Goal: Task Accomplishment & Management: Manage account settings

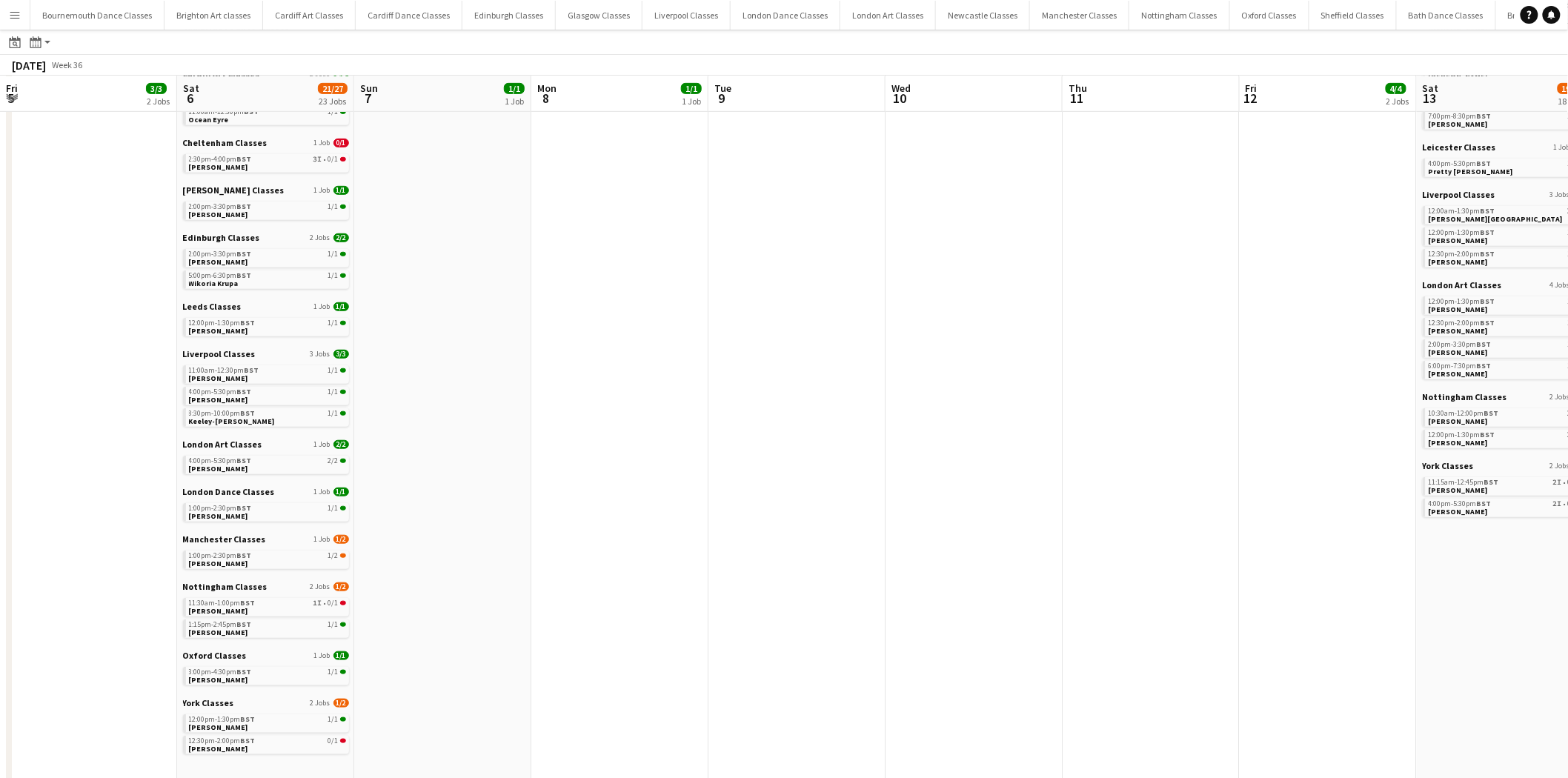
scroll to position [0, 463]
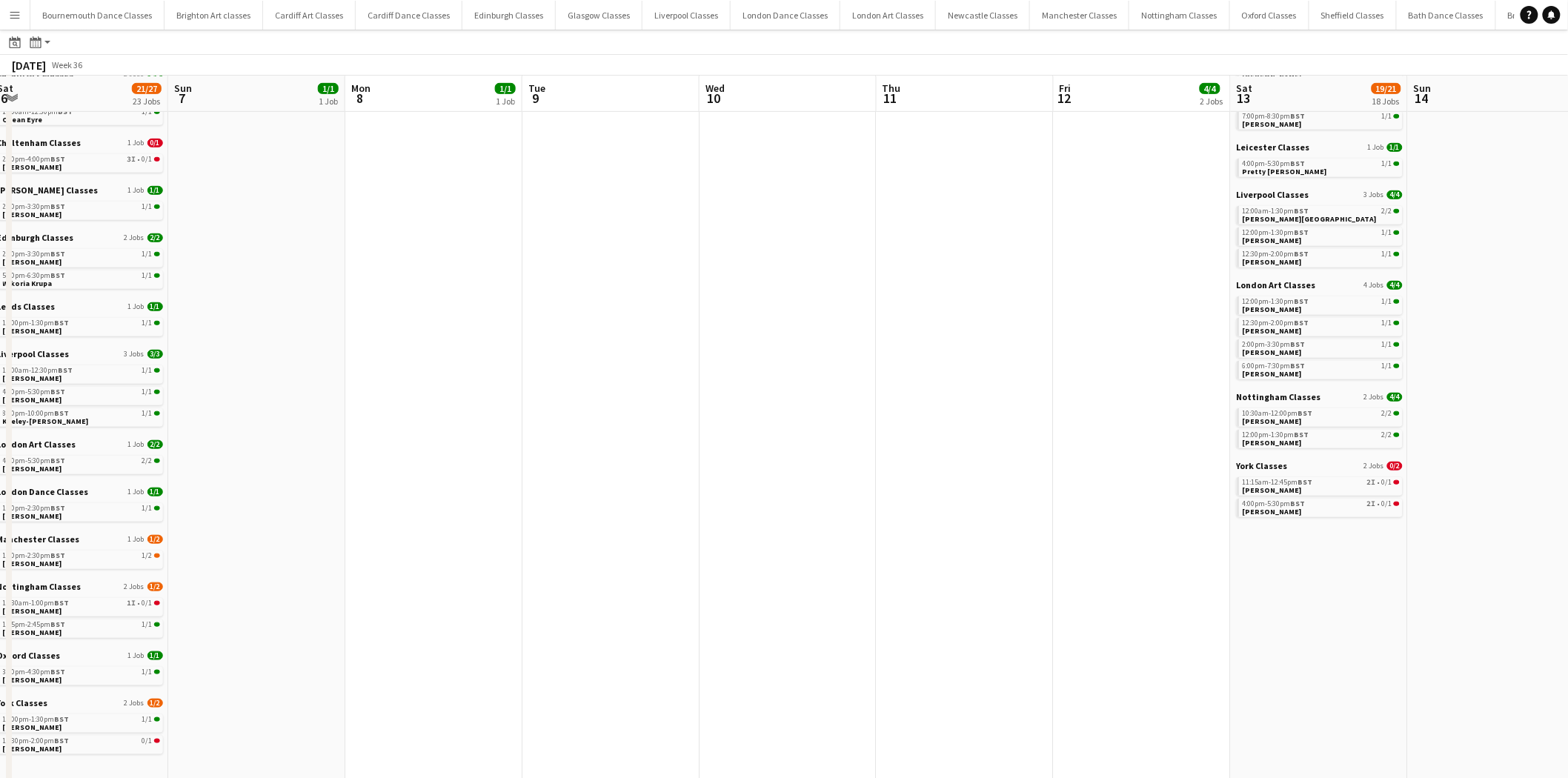
drag, startPoint x: 427, startPoint y: 348, endPoint x: 907, endPoint y: 342, distance: 480.0
click at [906, 343] on app-calendar-viewport "Thu 4 Fri 5 3/3 2 Jobs Sat 6 21/27 23 Jobs Sun 7 1/1 1 Job Mon 8 1/1 1 Job Tue …" at bounding box center [784, 479] width 1568 height 1416
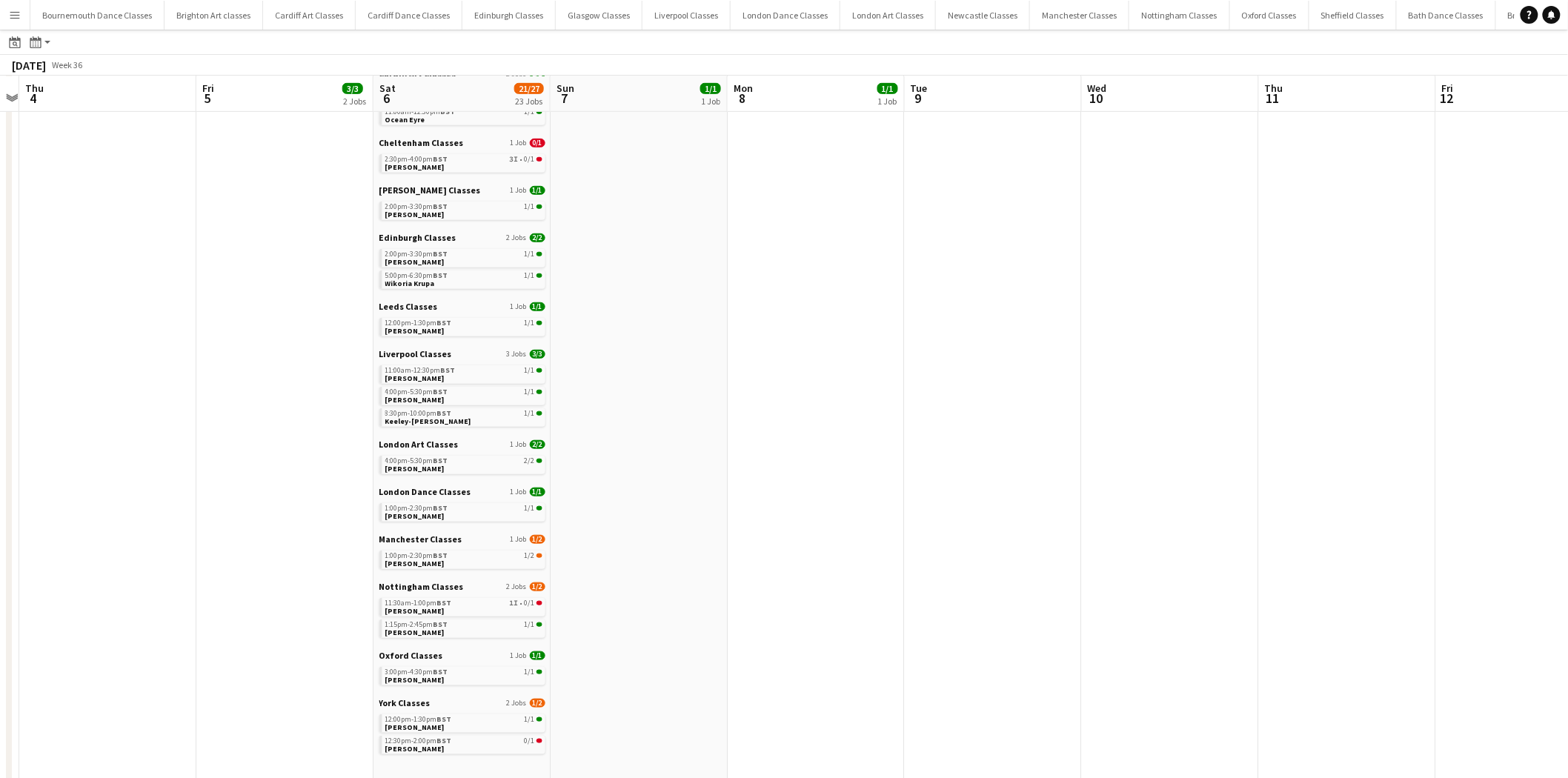
scroll to position [0, 456]
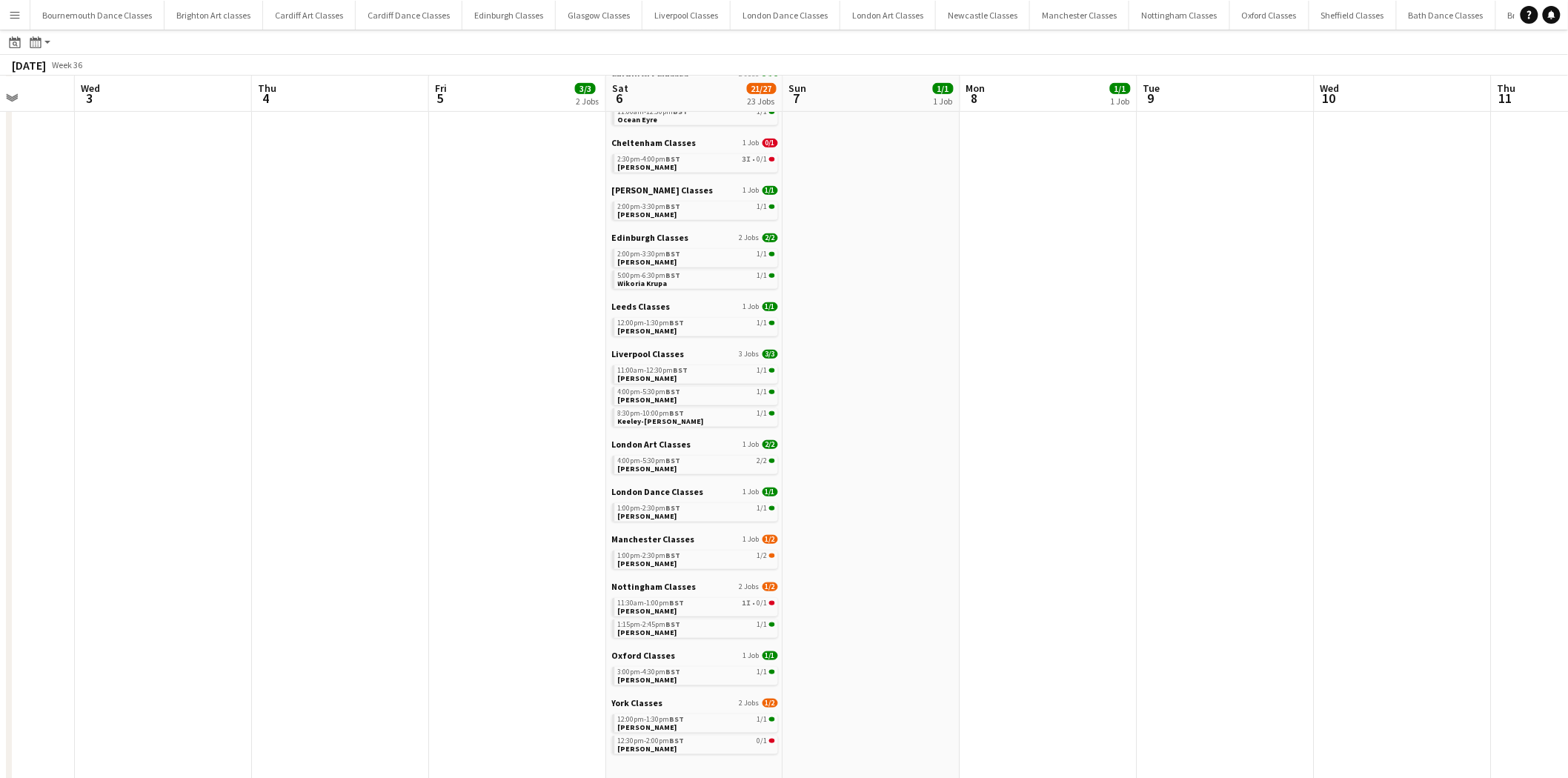
drag, startPoint x: 538, startPoint y: 347, endPoint x: 942, endPoint y: 349, distance: 404.0
click at [942, 349] on app-calendar-viewport "Sun 31 Mon 1 Tue 2 Wed 3 Thu 4 Fri 5 3/3 2 Jobs Sat 6 21/27 23 Jobs Sun 7 1/1 1…" at bounding box center [784, 479] width 1568 height 1416
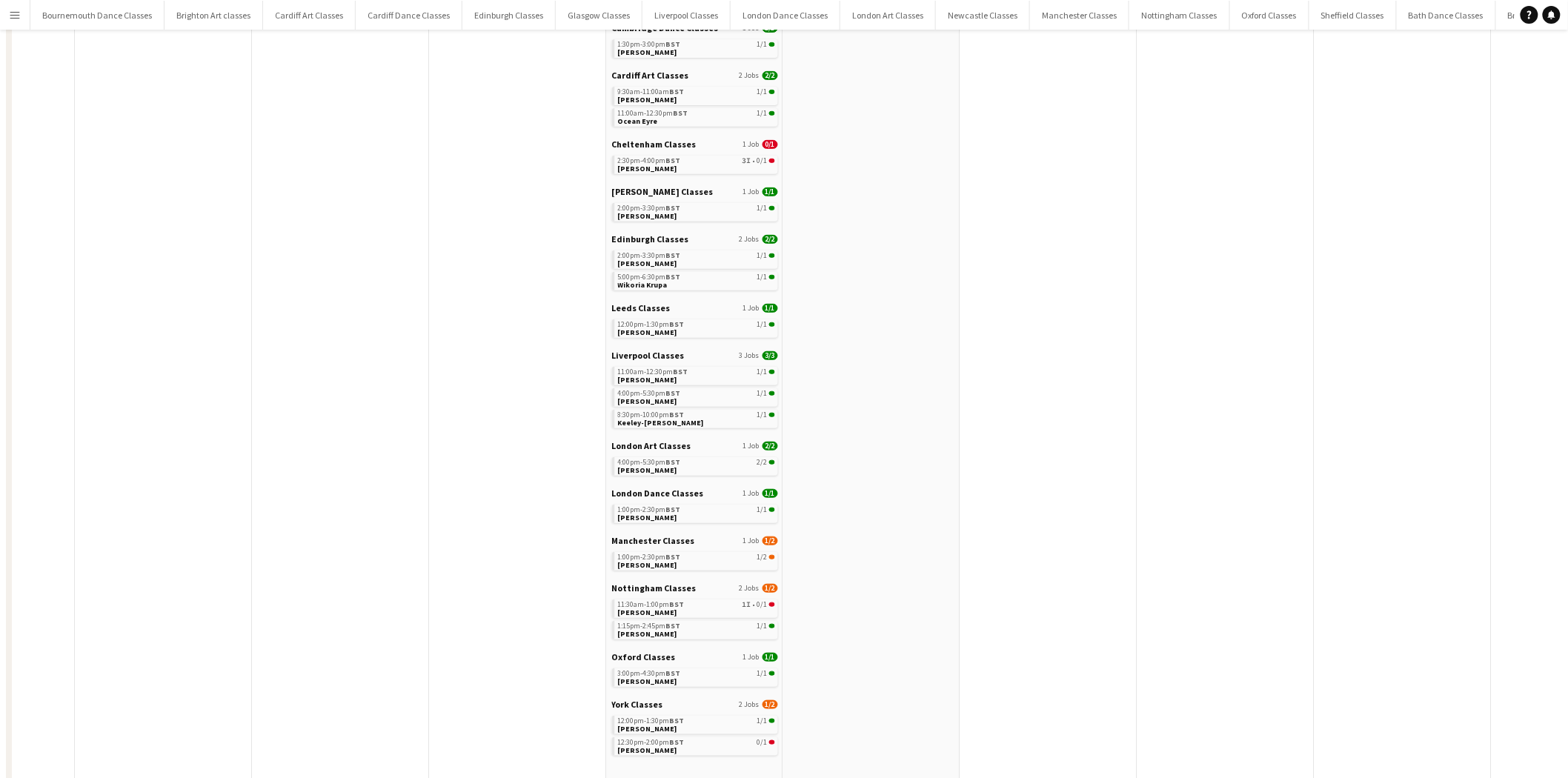
scroll to position [0, 0]
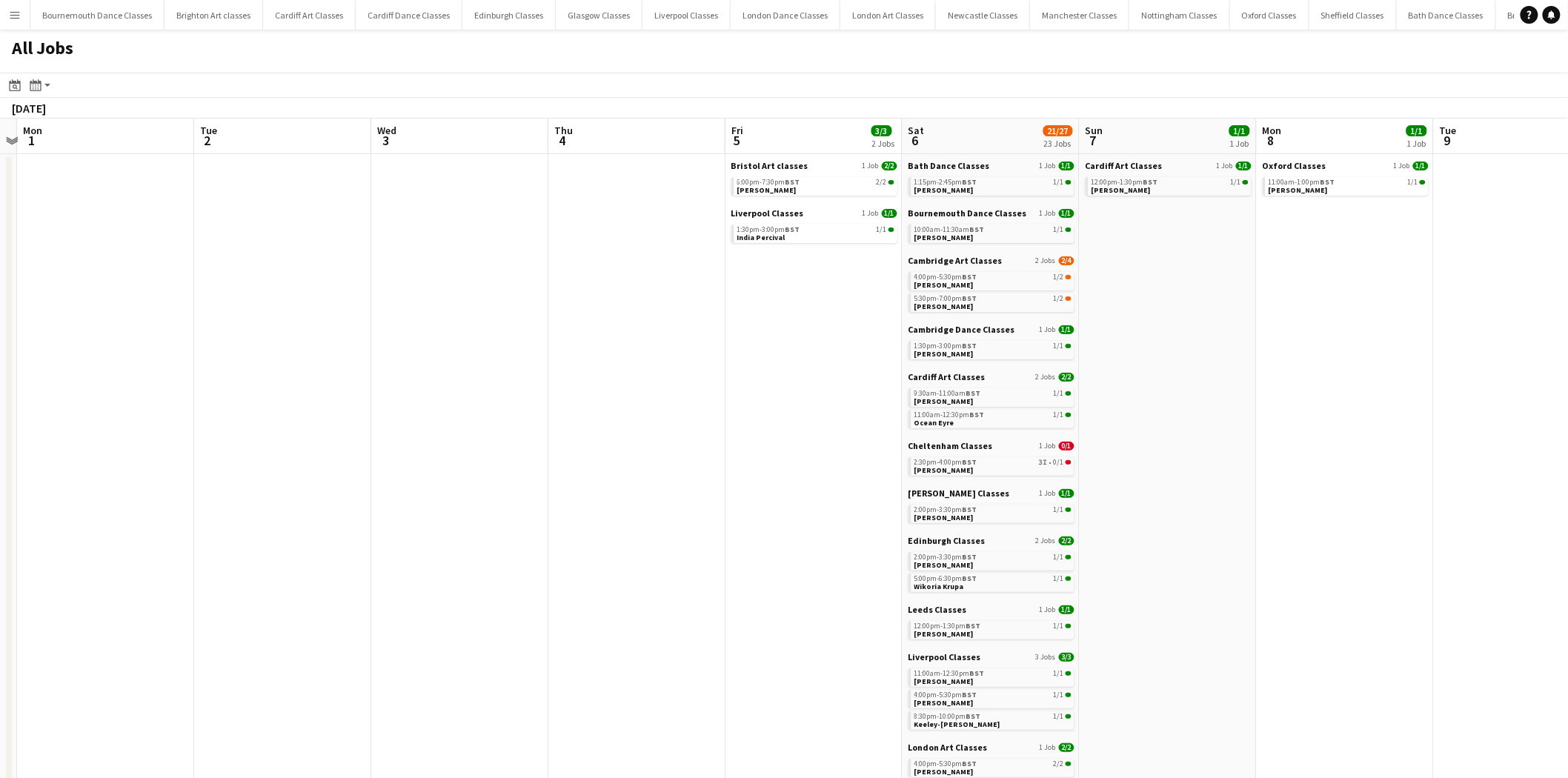
drag, startPoint x: 320, startPoint y: 371, endPoint x: 824, endPoint y: 366, distance: 504.0
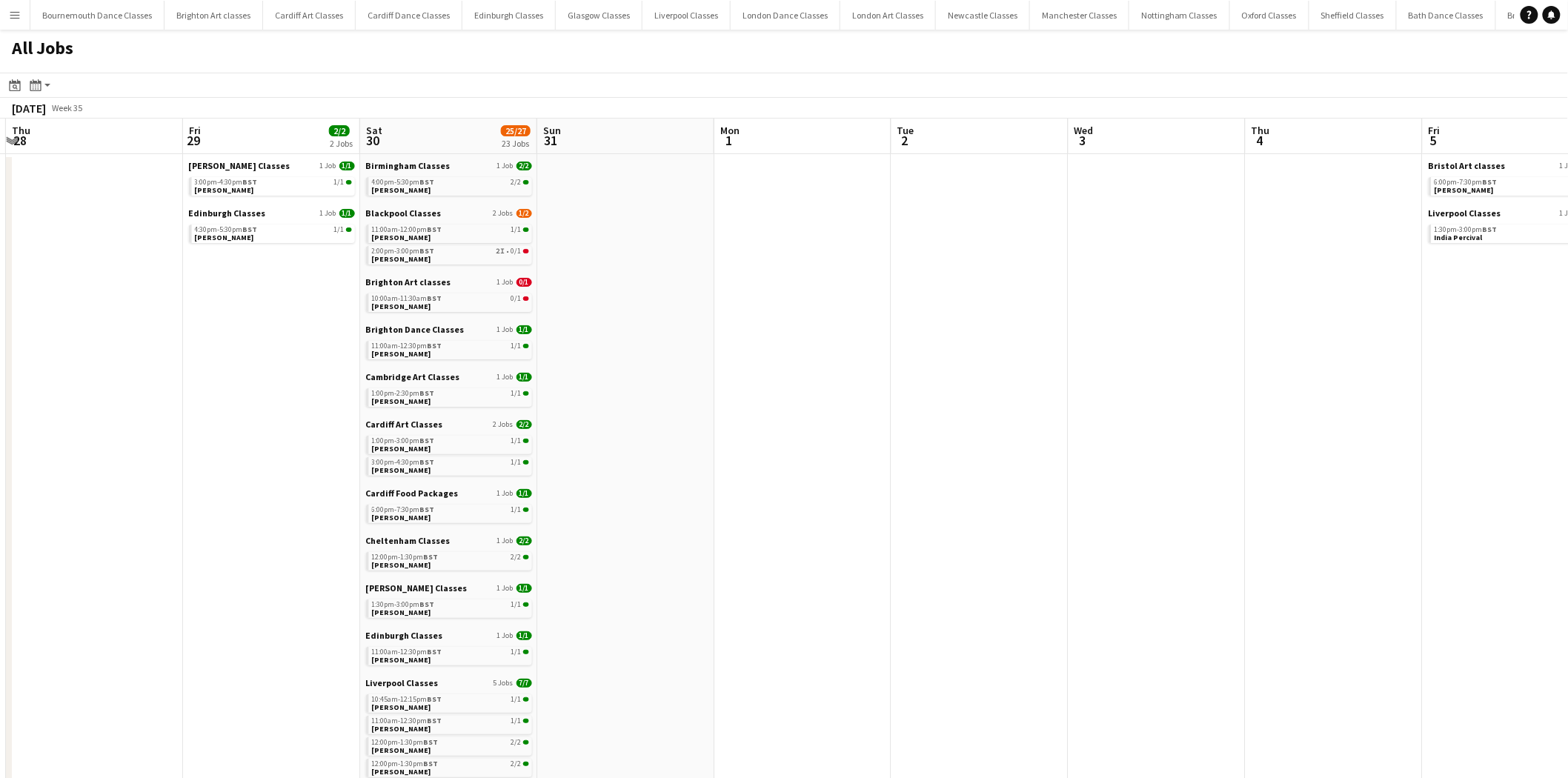
drag, startPoint x: 412, startPoint y: 366, endPoint x: 821, endPoint y: 375, distance: 409.1
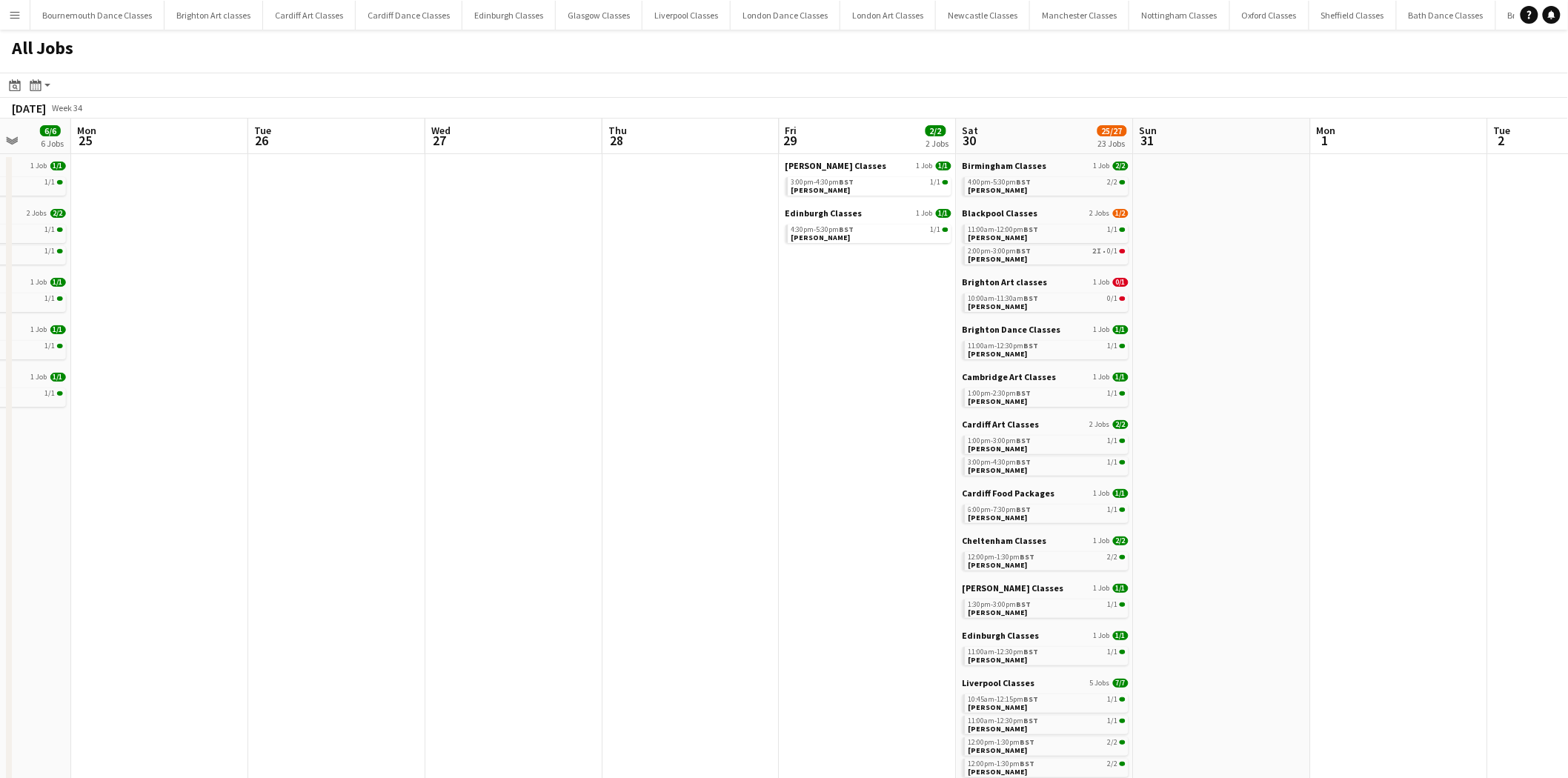
drag, startPoint x: 169, startPoint y: 367, endPoint x: 735, endPoint y: 365, distance: 566.0
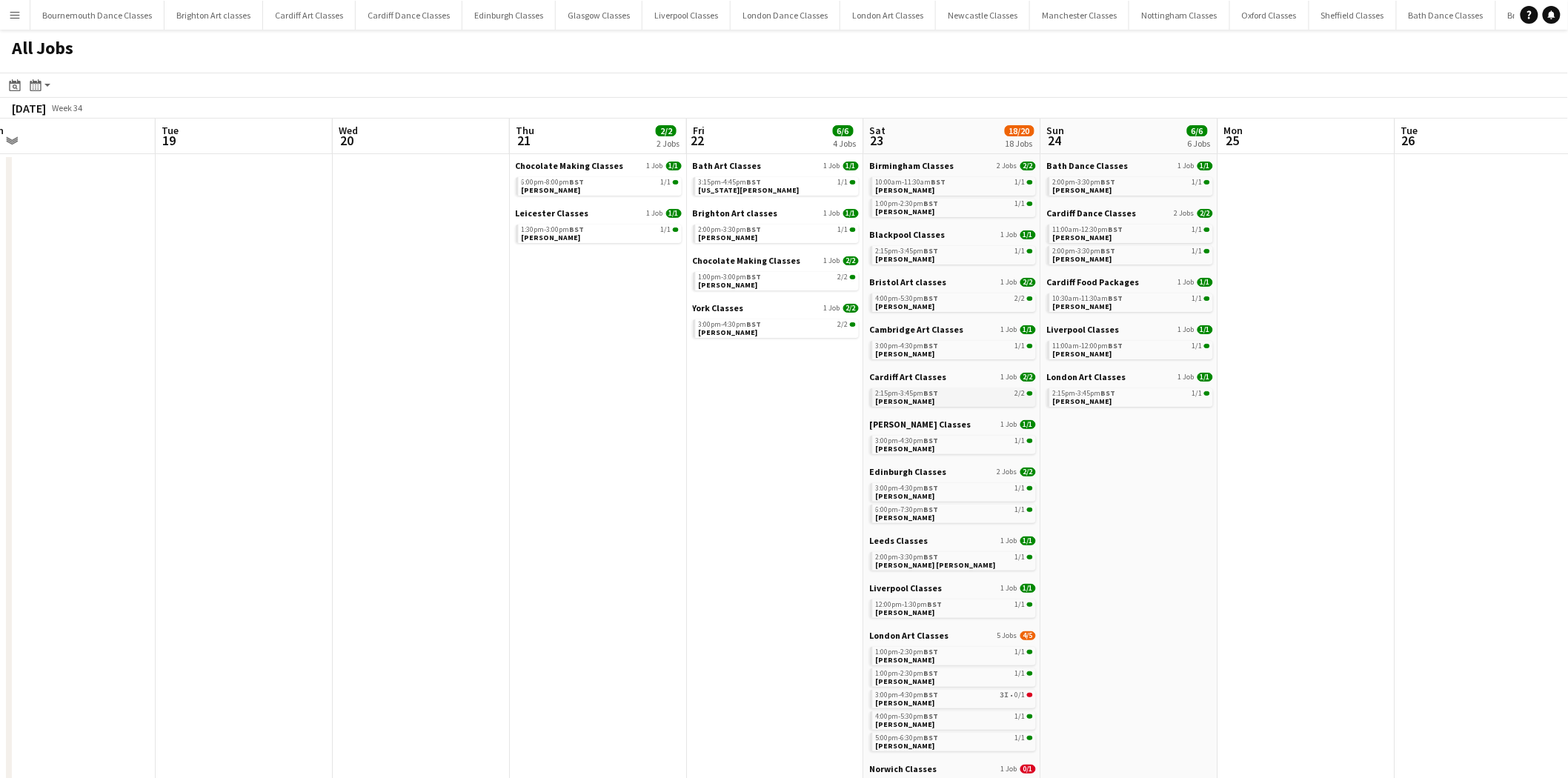
drag, startPoint x: 3, startPoint y: 339, endPoint x: 921, endPoint y: 404, distance: 920.3
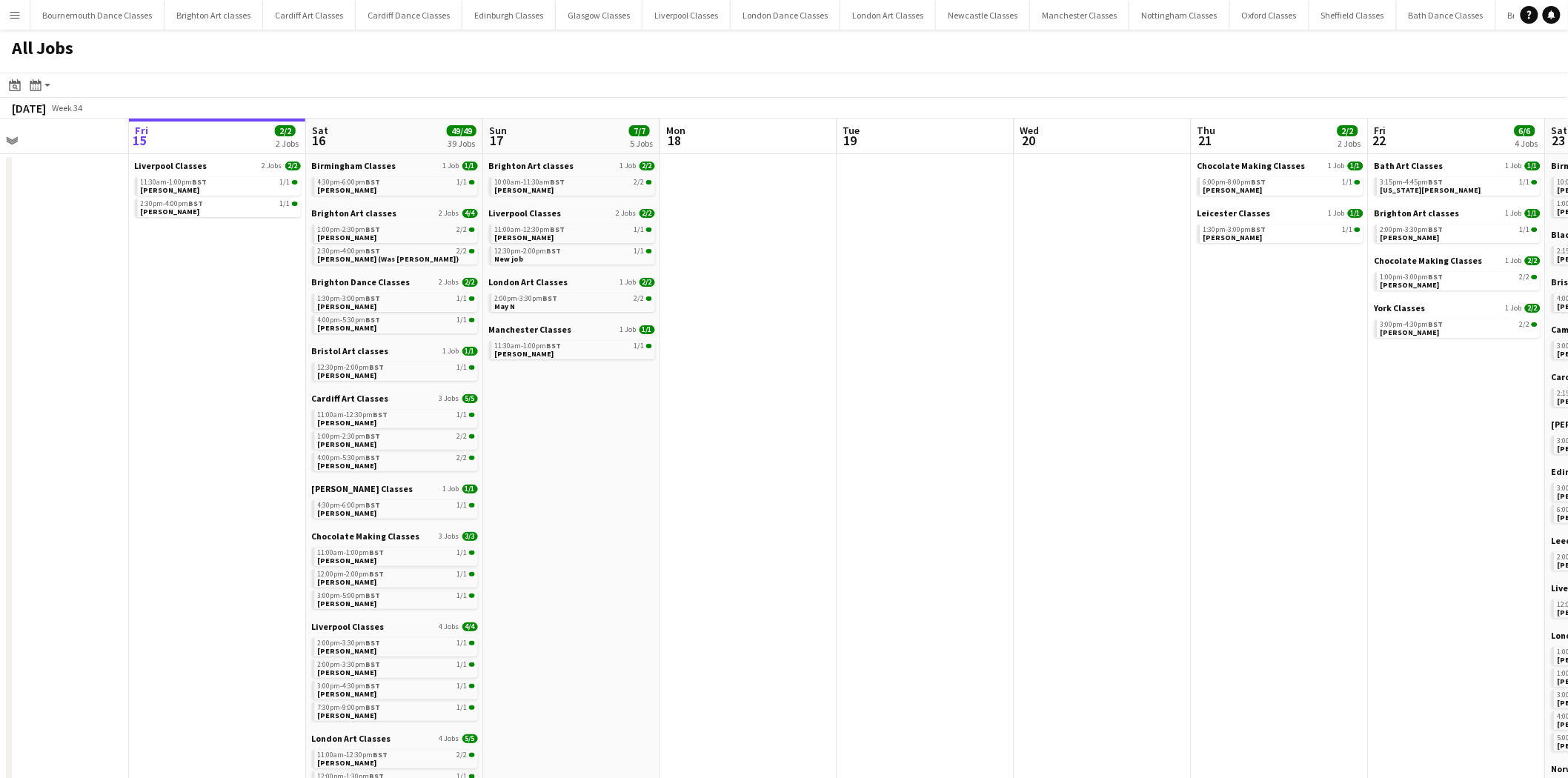
drag, startPoint x: 0, startPoint y: 394, endPoint x: 660, endPoint y: 404, distance: 660.1
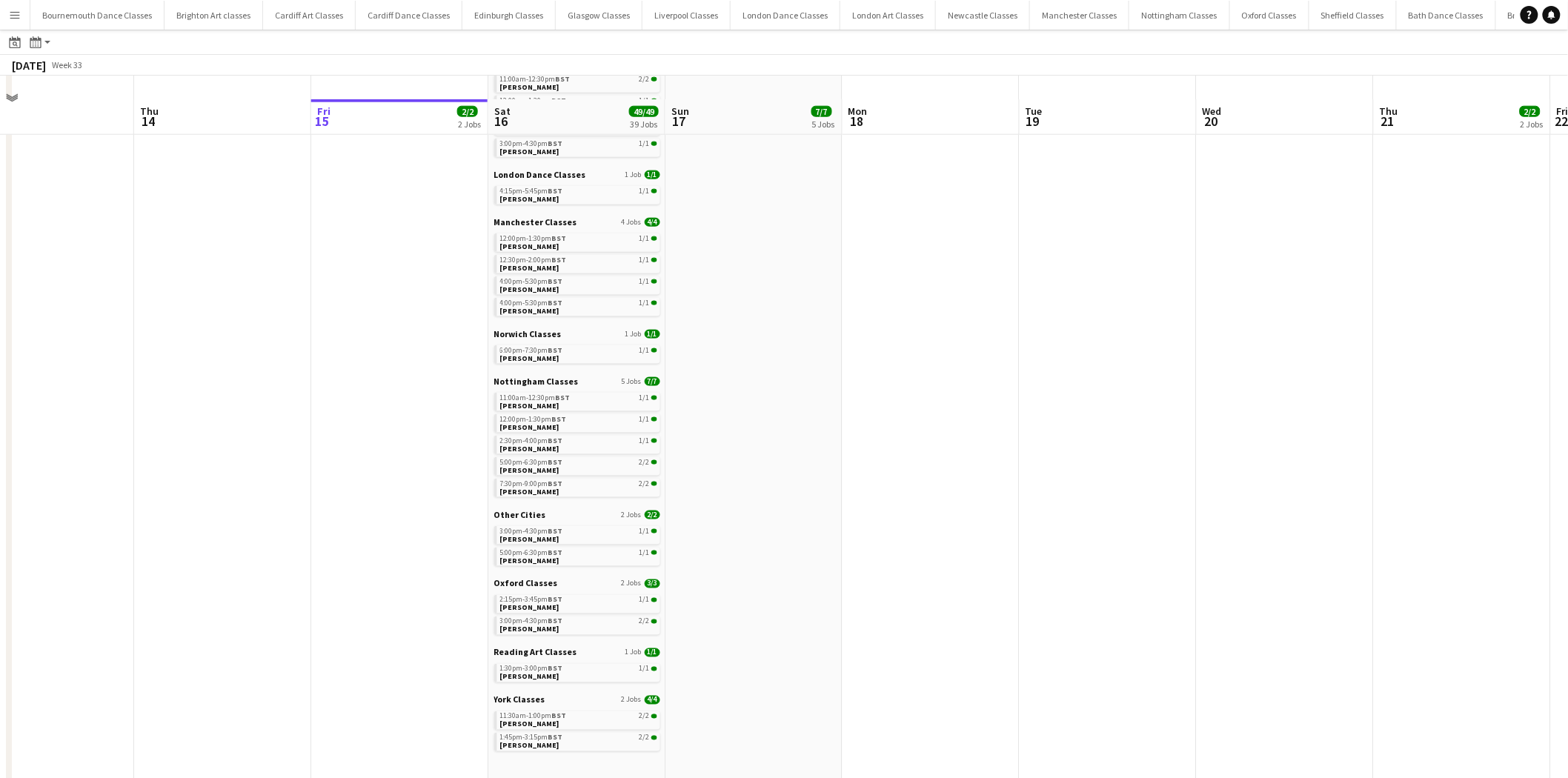
scroll to position [710, 0]
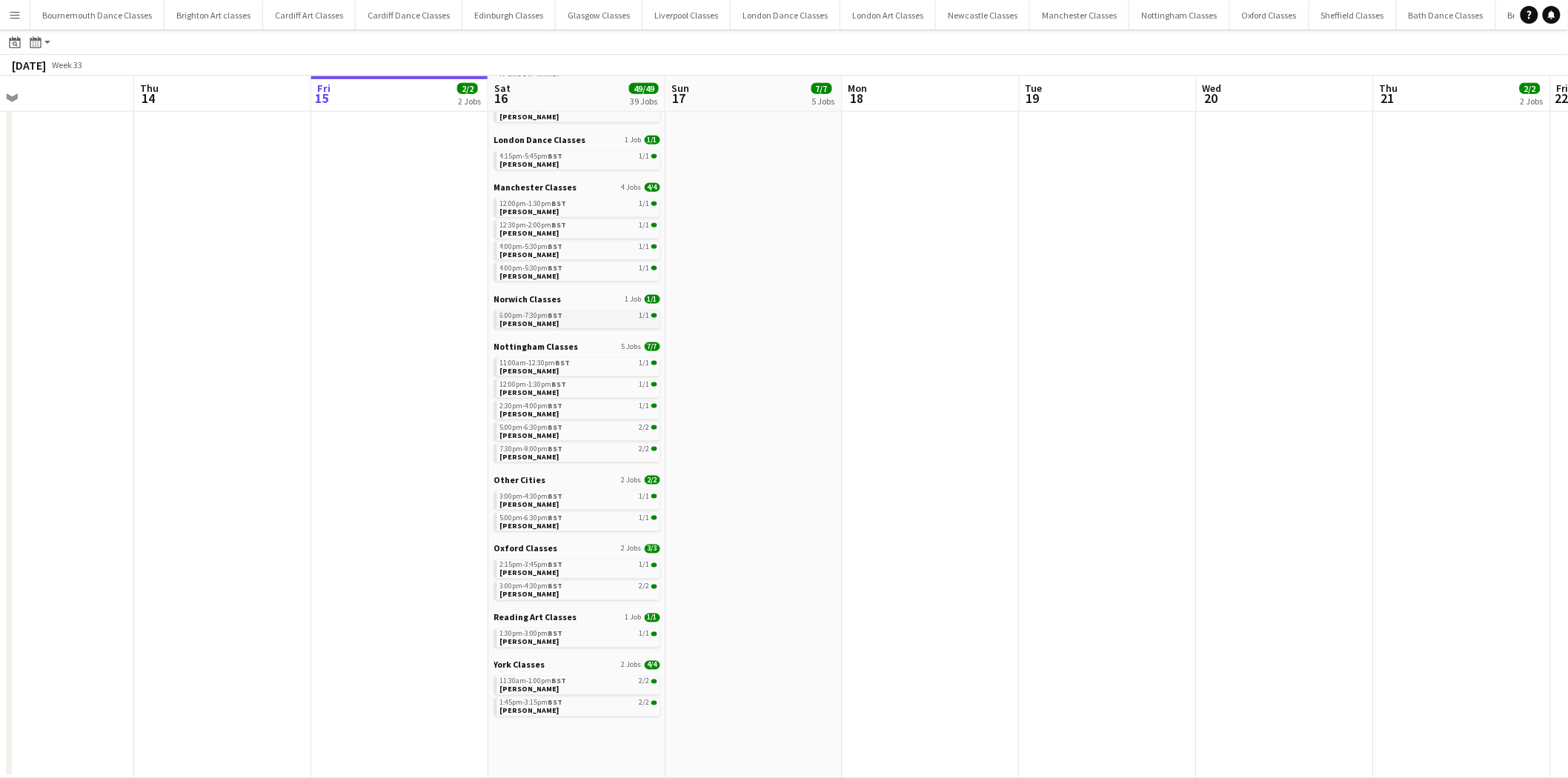
click at [578, 318] on link "6:00pm-7:30pm BST 1/1 Emma Marriott" at bounding box center [578, 318] width 157 height 17
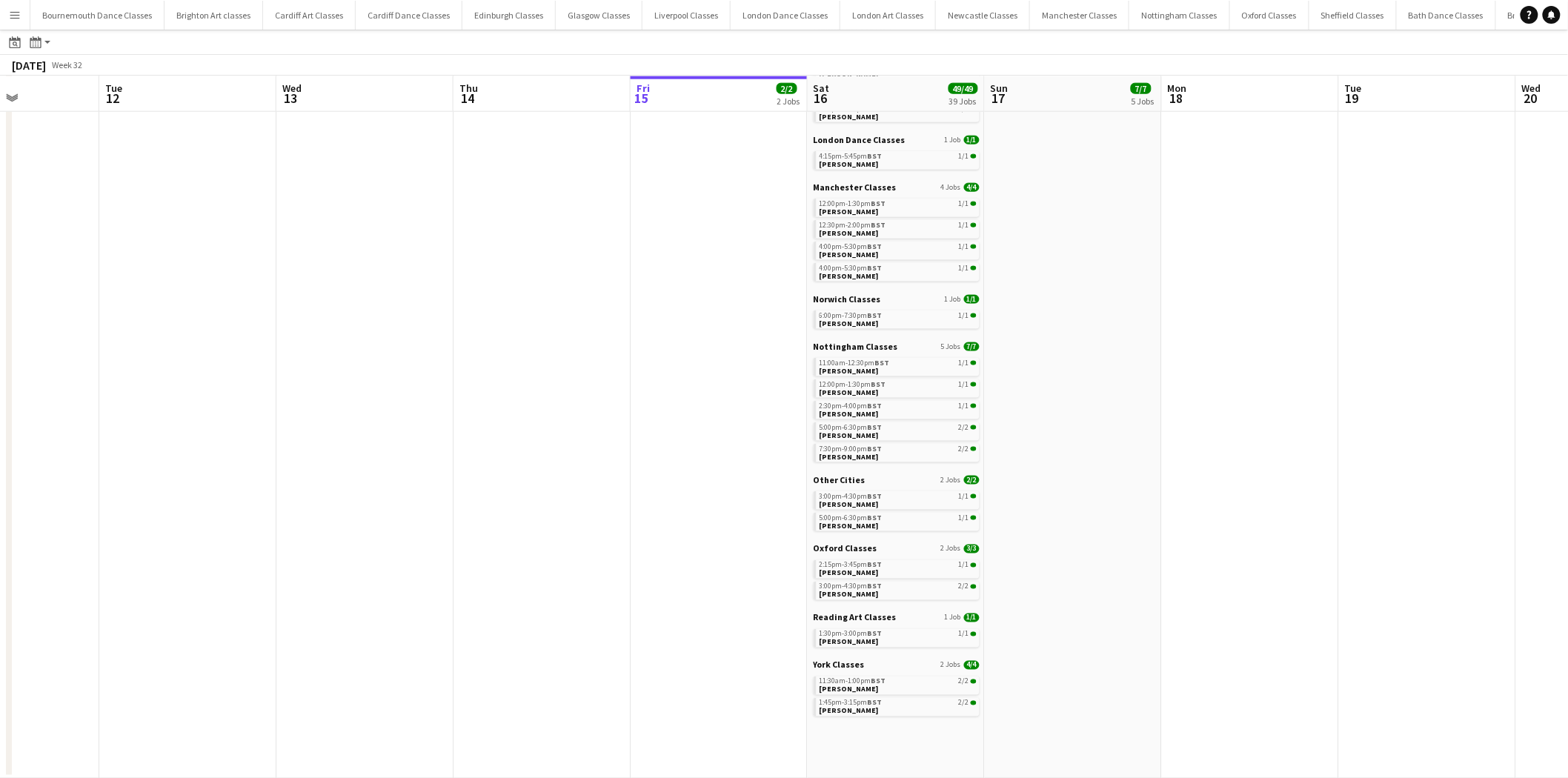
click at [1077, 314] on app-all-jobs "All Jobs Date picker AUG 2025 AUG 2025 Monday M Tuesday T Wednesday W Thursday …" at bounding box center [784, 50] width 1568 height 1459
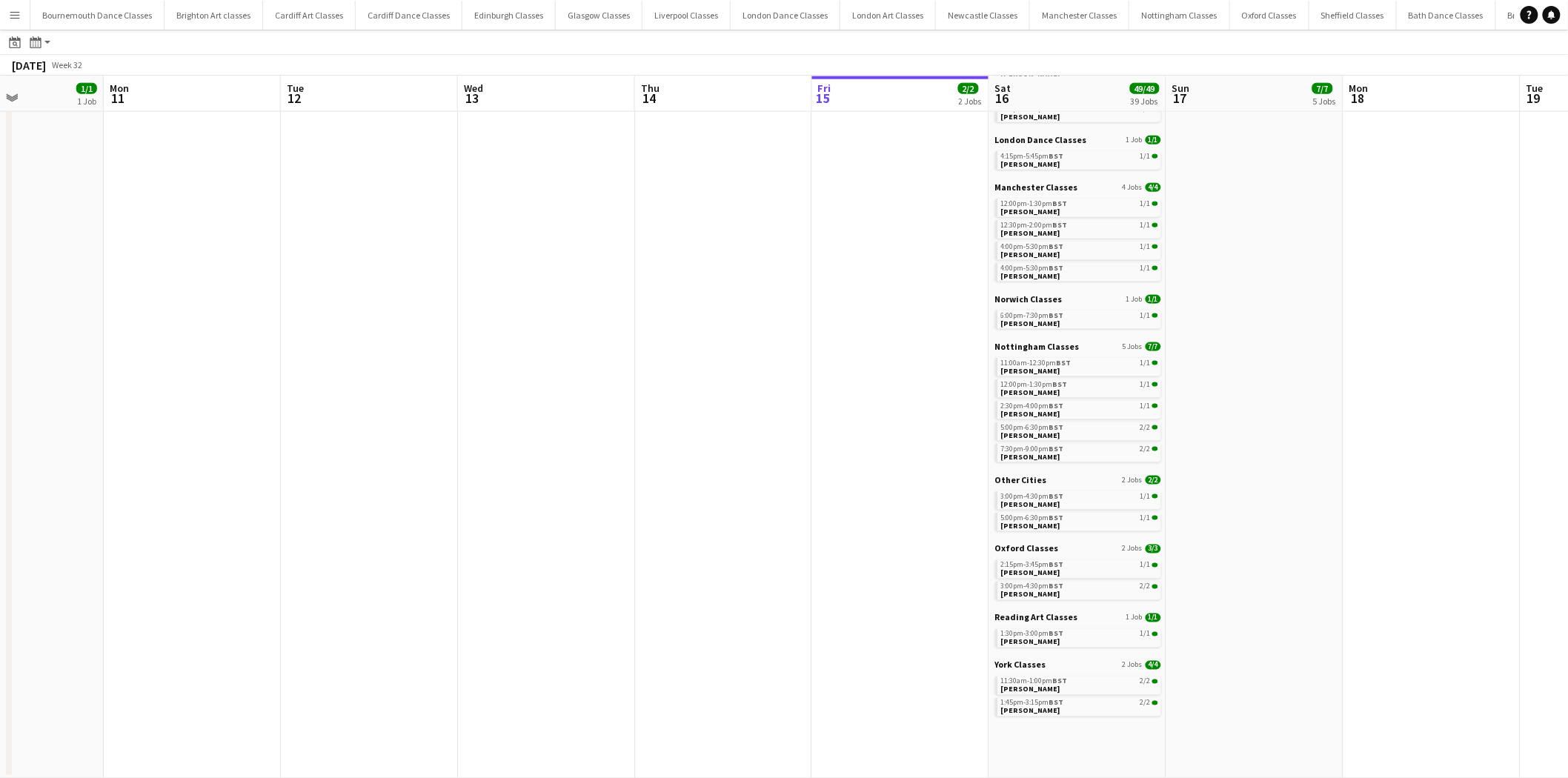
drag, startPoint x: 431, startPoint y: 320, endPoint x: 987, endPoint y: 309, distance: 556.1
click at [987, 309] on app-calendar-viewport "Fri 8 3/3 2 Jobs Sat 9 20/20 18 Jobs Sun 10 1/1 1 Job Mon 11 Tue 12 Wed 13 Thu …" at bounding box center [784, 71] width 1568 height 1416
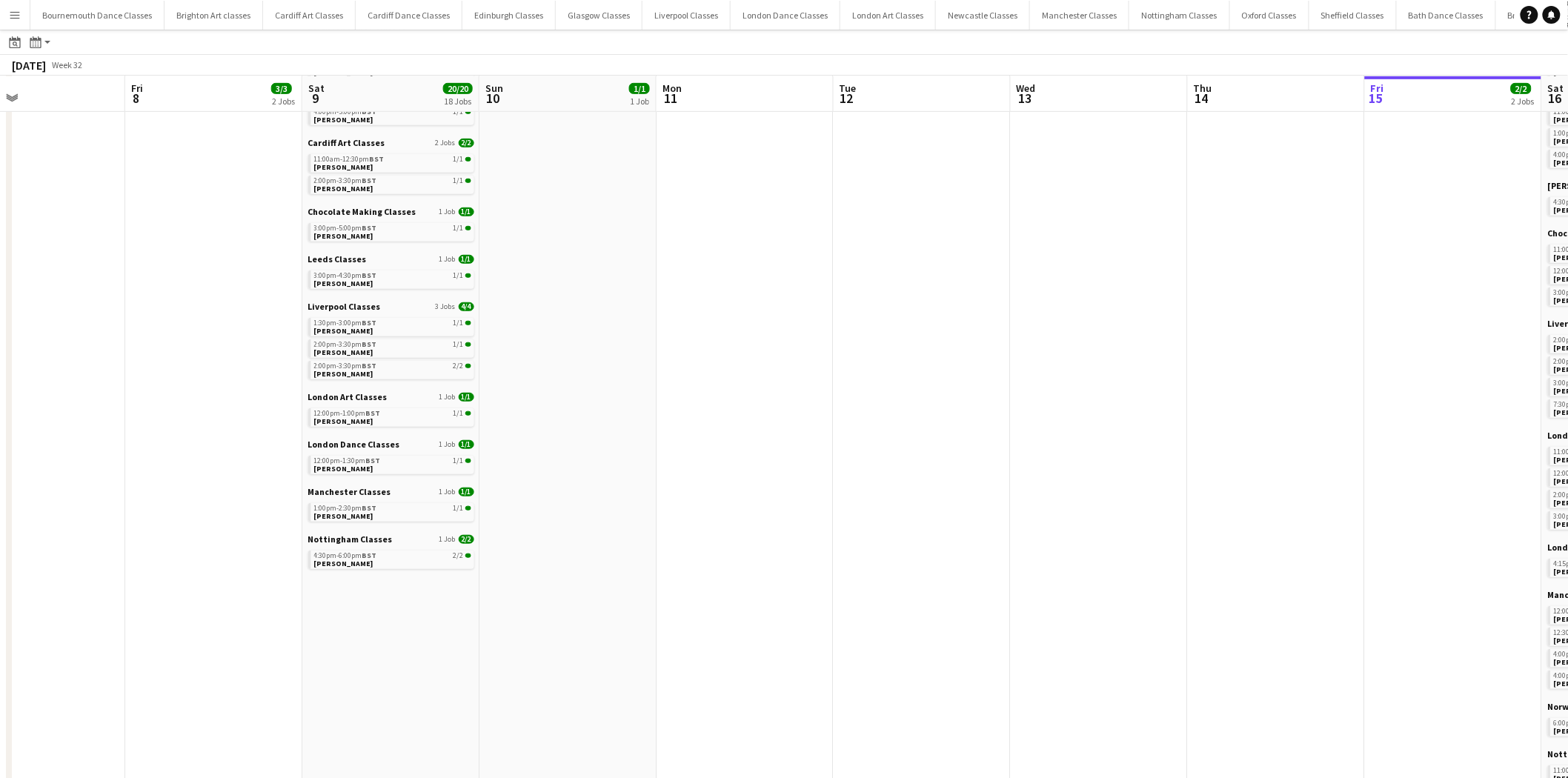
scroll to position [0, 0]
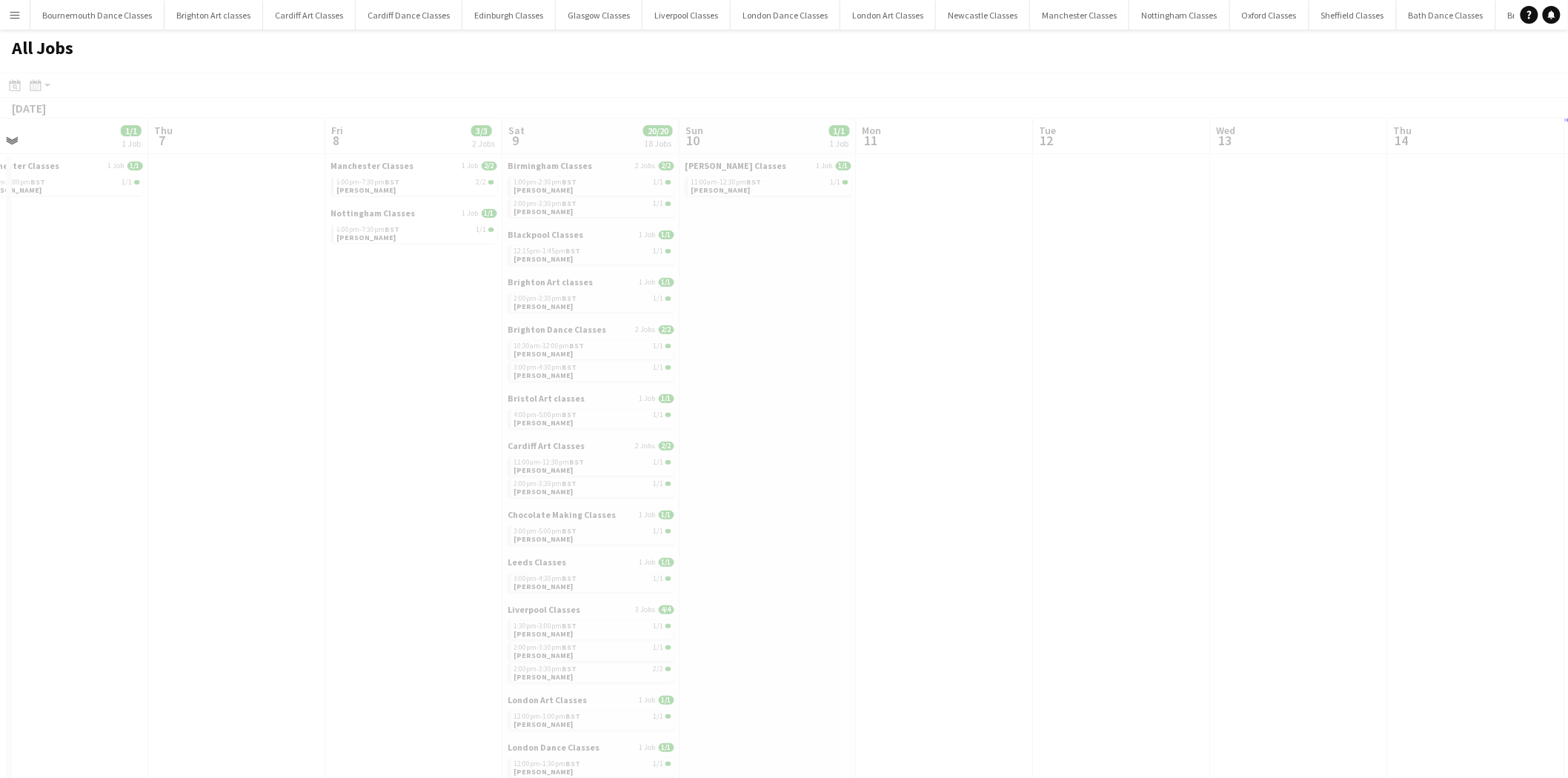
drag, startPoint x: 129, startPoint y: 374, endPoint x: 864, endPoint y: 415, distance: 736.1
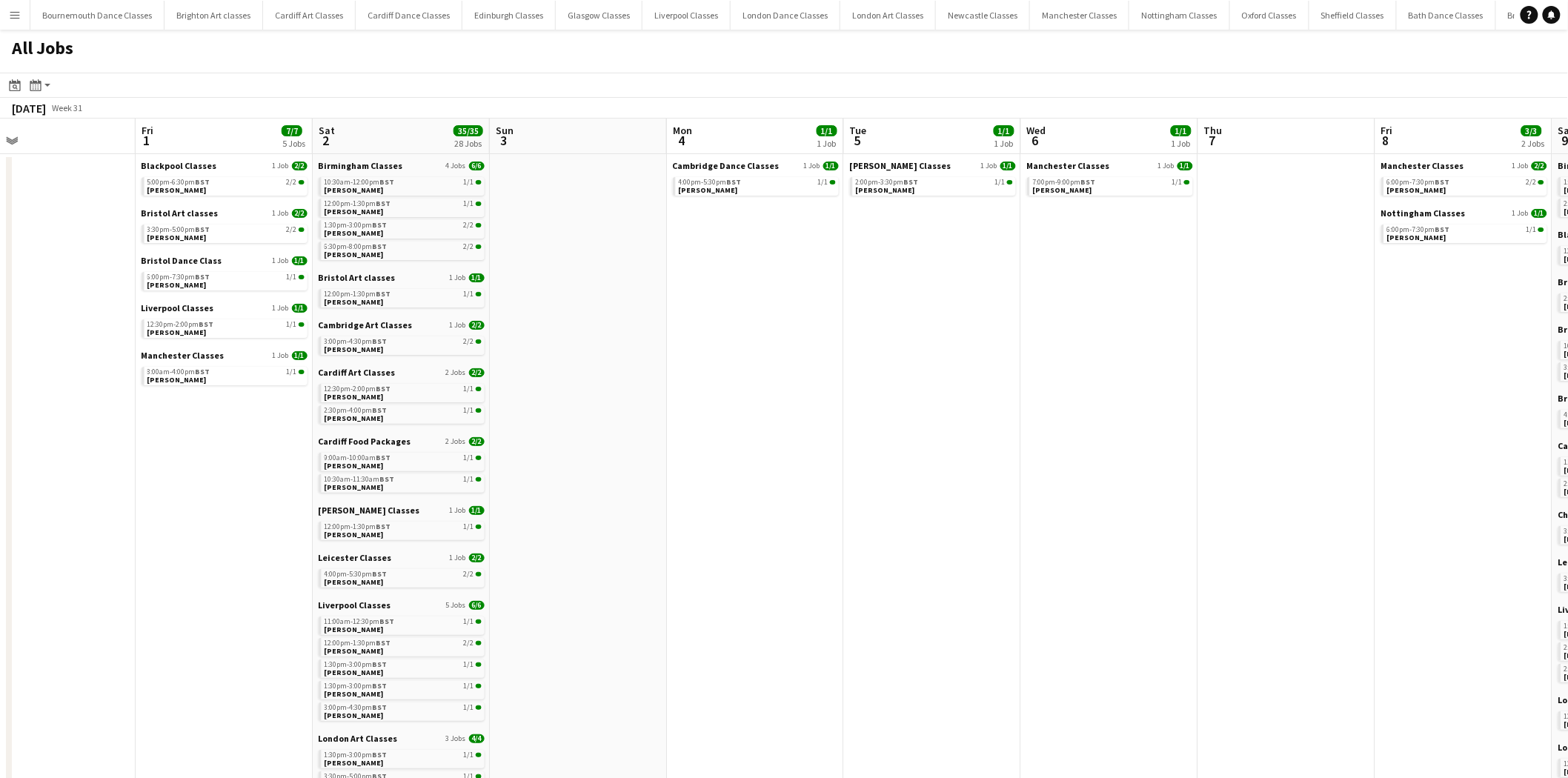
drag, startPoint x: 417, startPoint y: 446, endPoint x: 924, endPoint y: 455, distance: 507.1
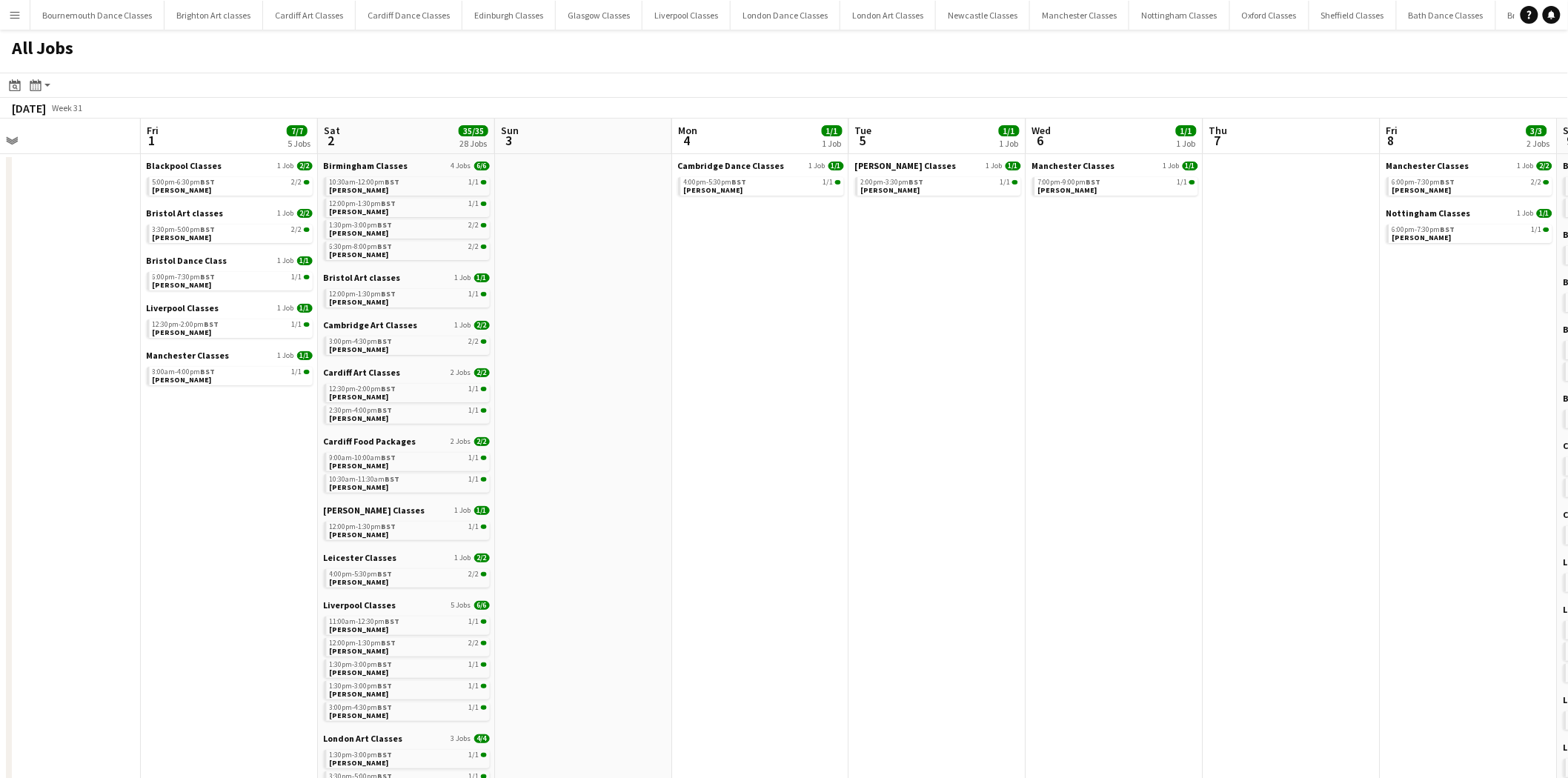
scroll to position [302, 0]
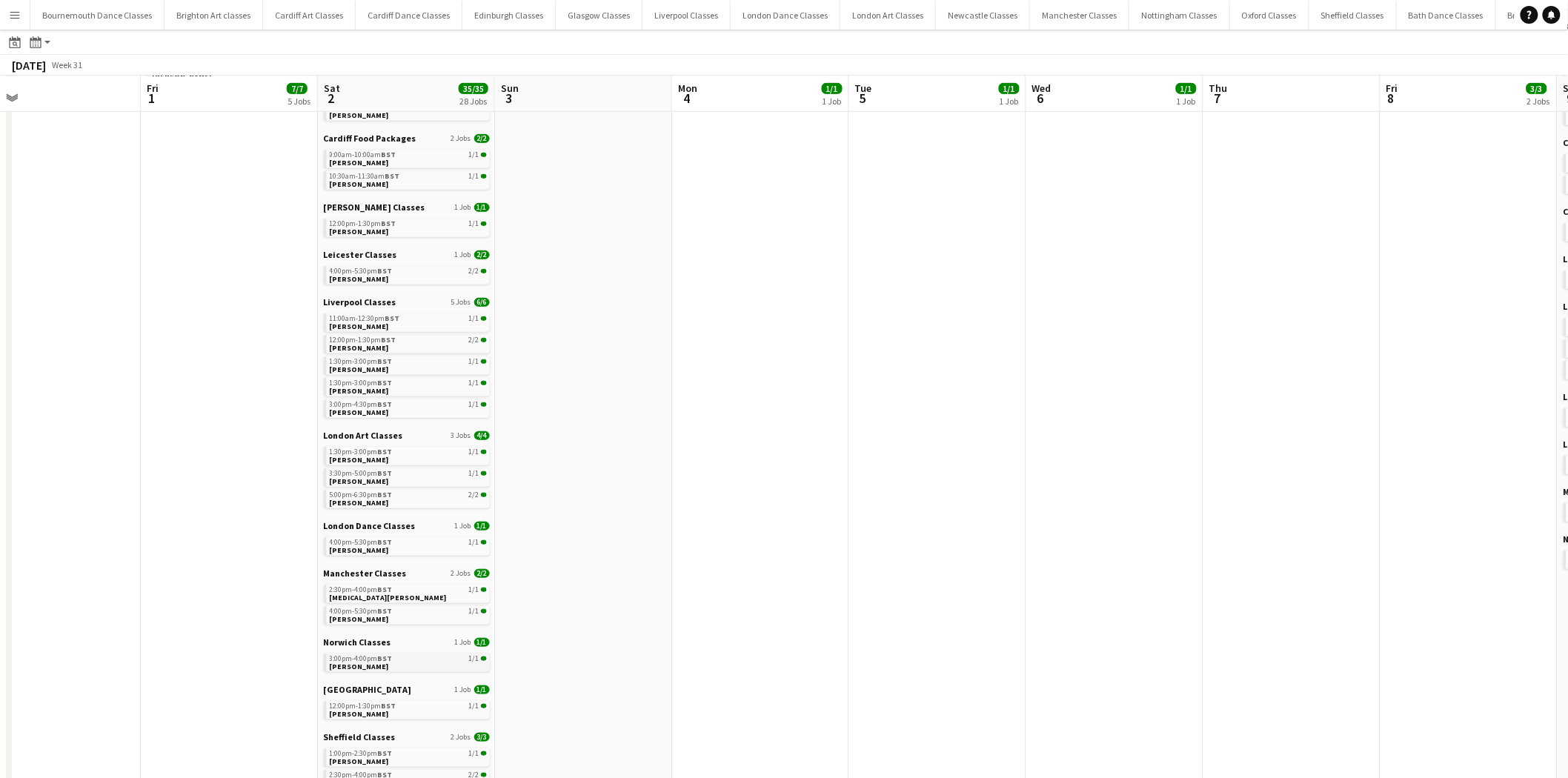
click at [418, 667] on link "3:00pm-4:00pm BST 1/1 Sarah Jones" at bounding box center [408, 662] width 157 height 17
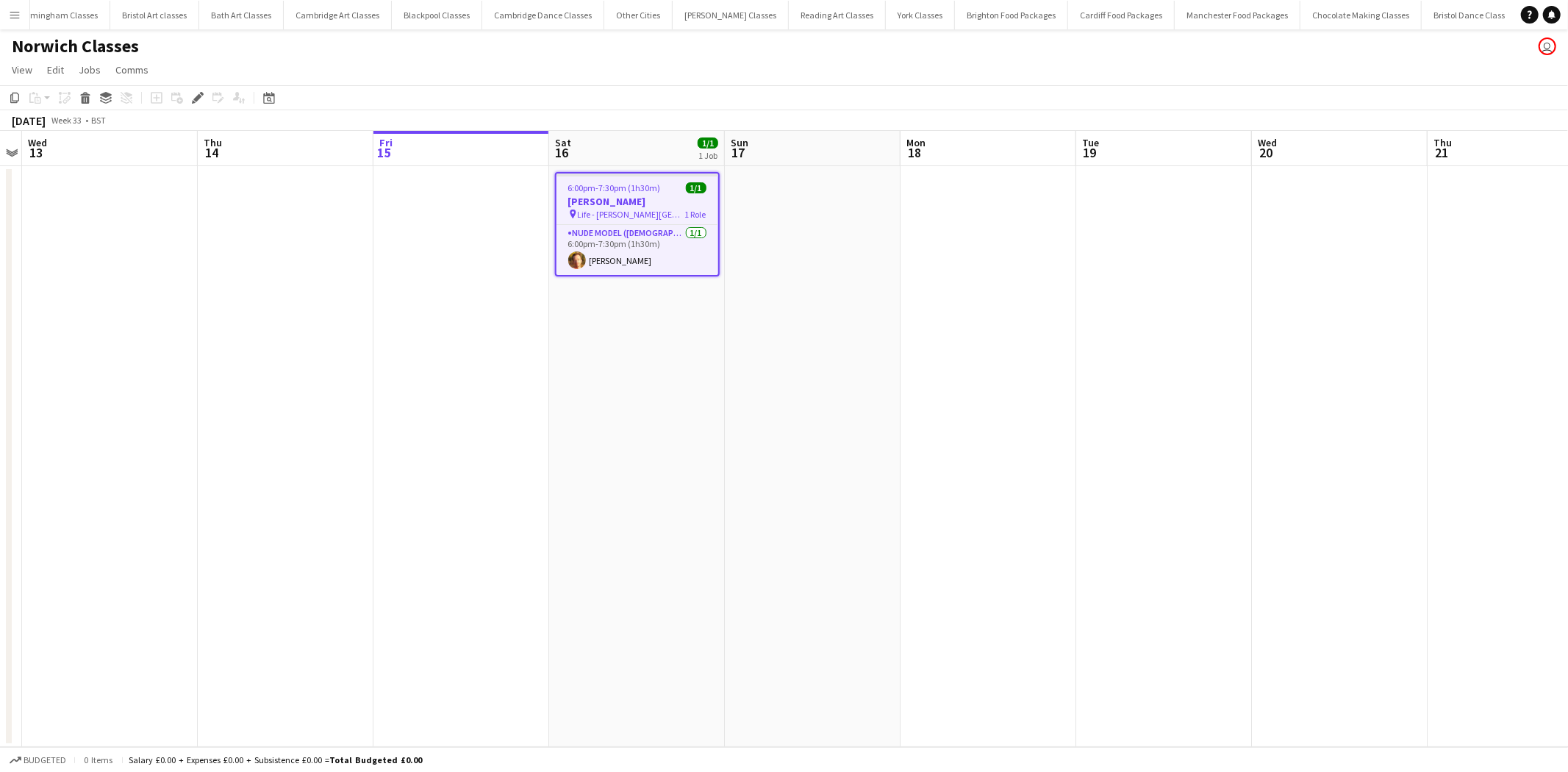
scroll to position [0, 1590]
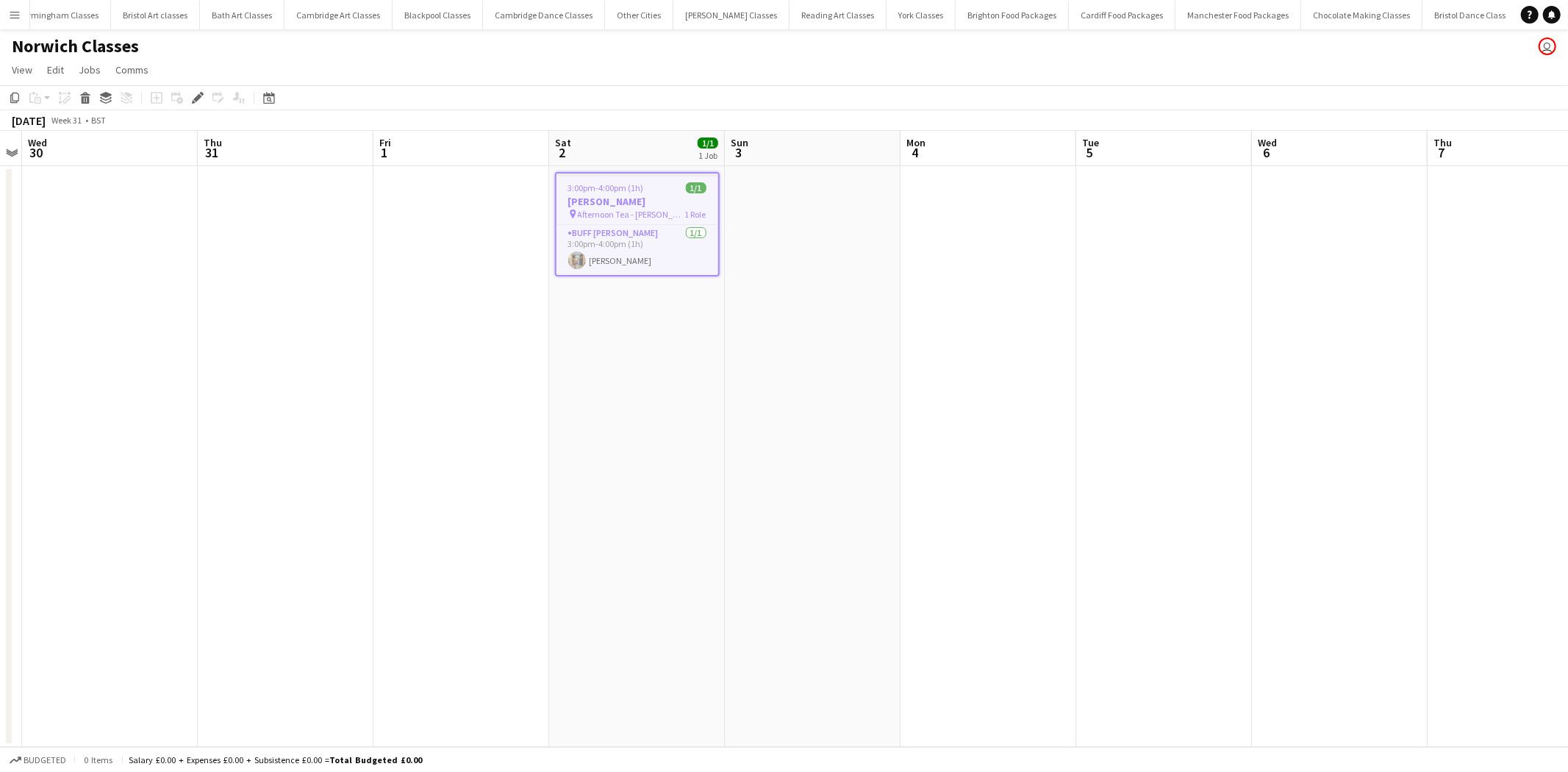
scroll to position [0, 1590]
click at [640, 251] on app-card-role "Buff Butler 1/1 3:00pm-4:00pm (1h) Rex Valentine" at bounding box center [638, 250] width 162 height 50
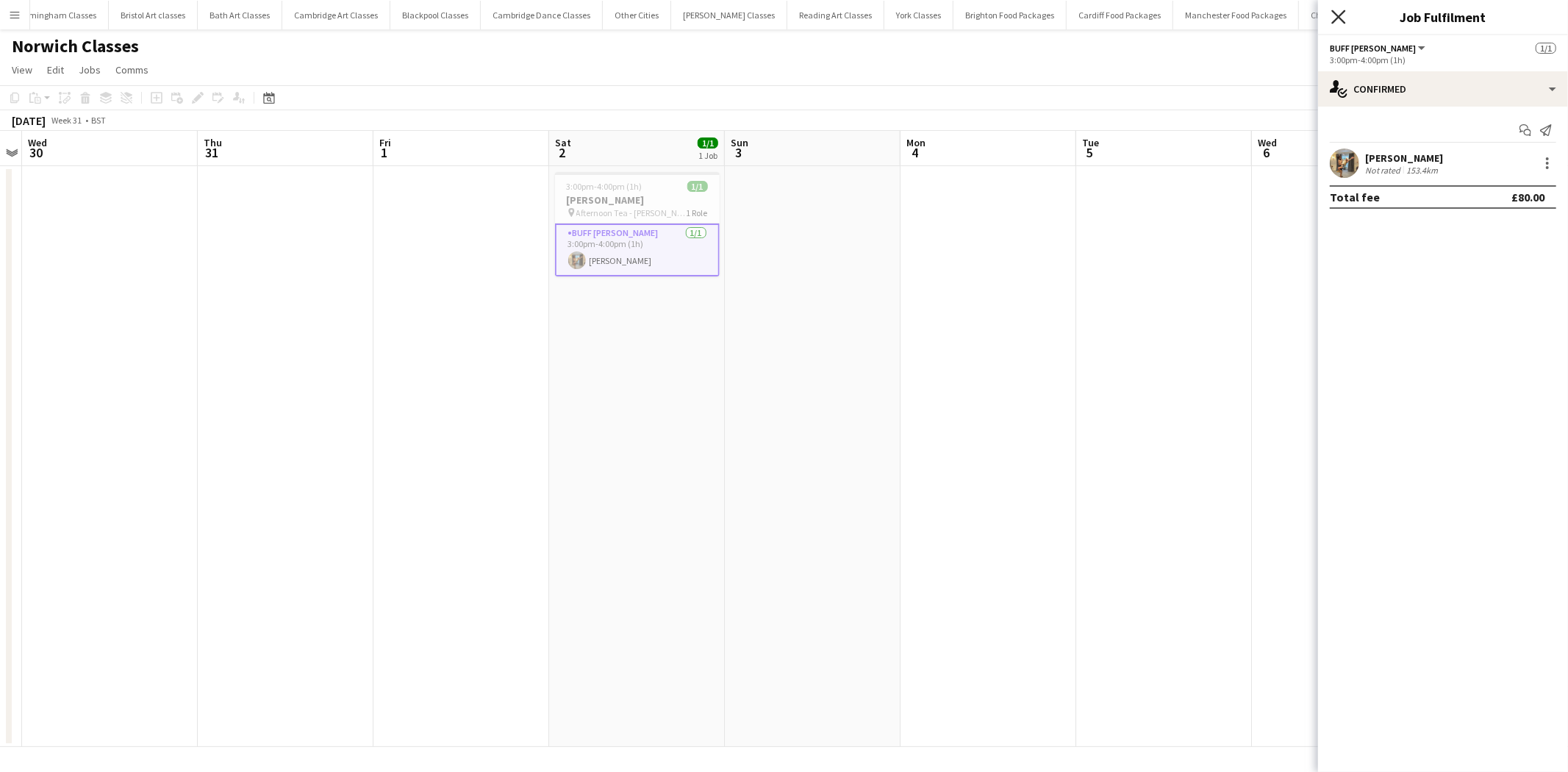
click at [1339, 22] on icon "Close pop-in" at bounding box center [1338, 16] width 14 height 14
